Goal: Task Accomplishment & Management: Manage account settings

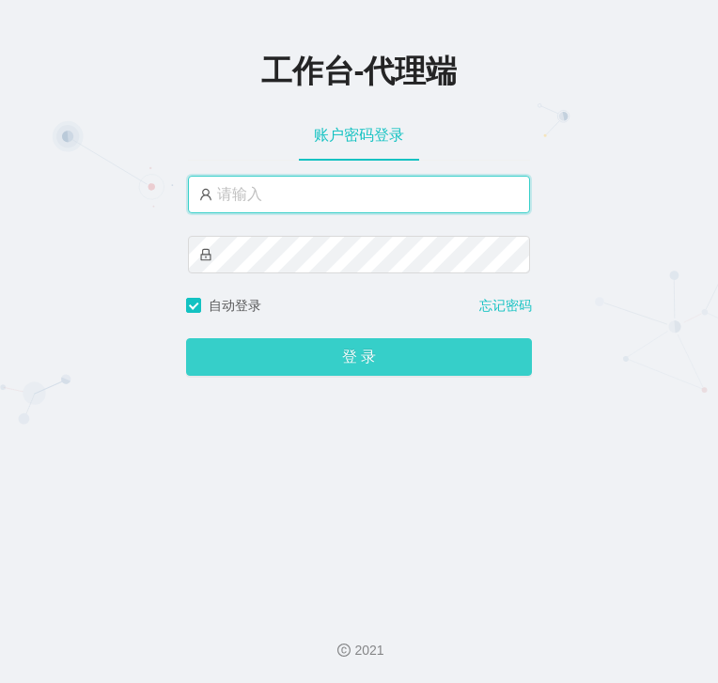
type input "wangdachui666"
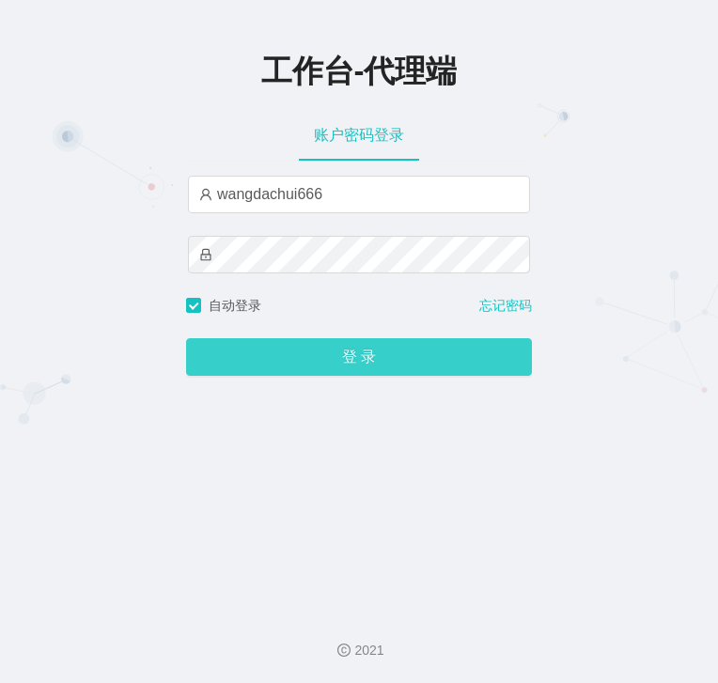
click at [382, 352] on button "登 录" at bounding box center [359, 357] width 346 height 38
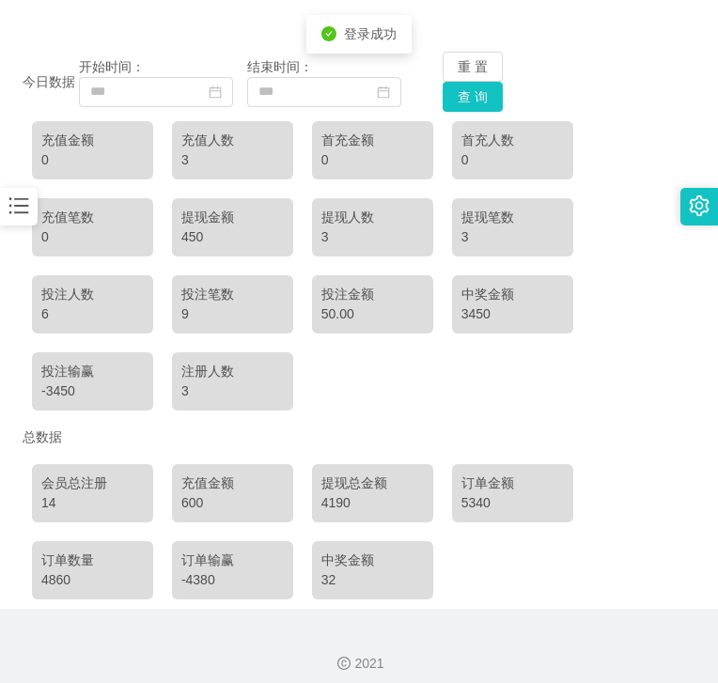
scroll to position [201, 0]
